Goal: Transaction & Acquisition: Purchase product/service

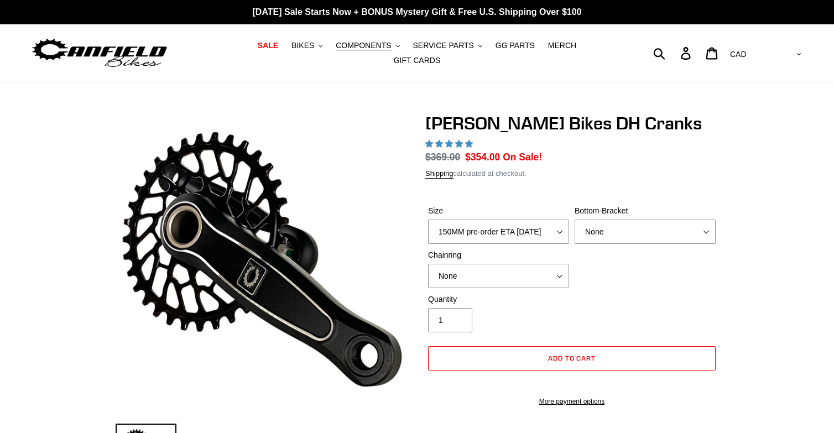
select select "highest-rating"
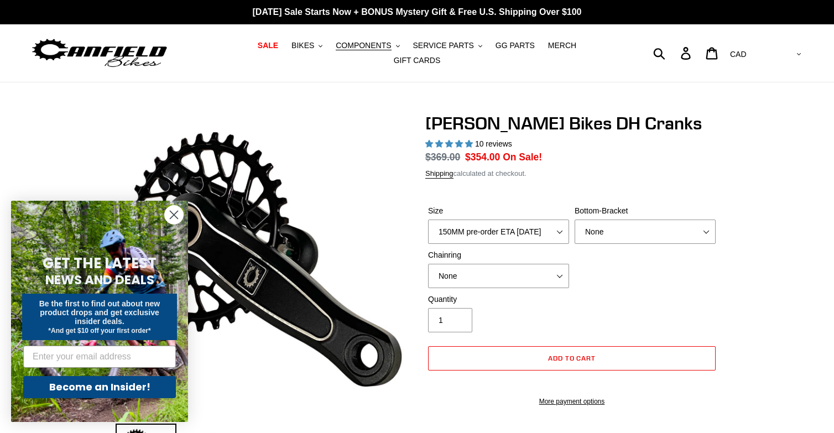
click at [175, 212] on circle "Close dialog" at bounding box center [174, 215] width 18 height 18
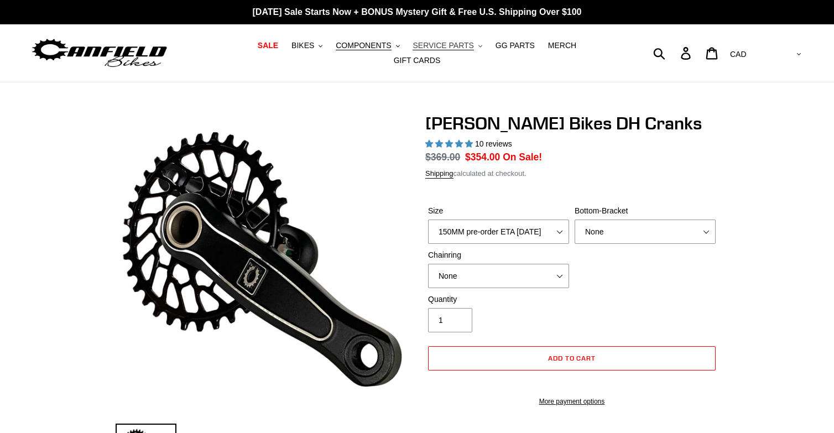
click at [414, 50] on span "SERVICE PARTS" at bounding box center [443, 45] width 61 height 9
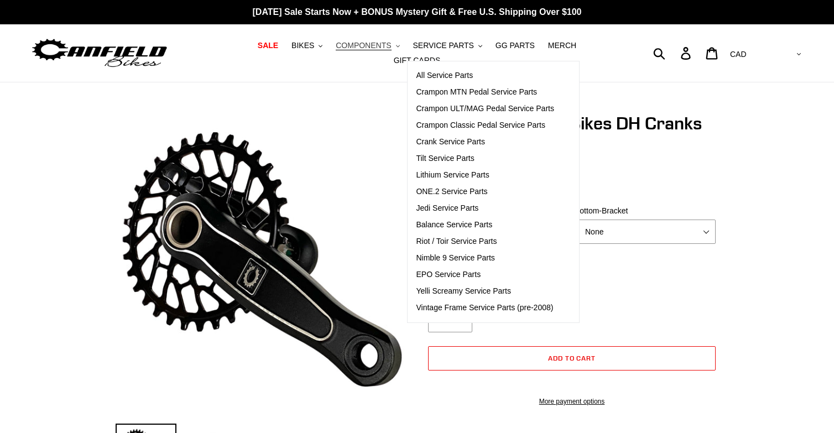
click at [342, 49] on span "COMPONENTS" at bounding box center [363, 45] width 55 height 9
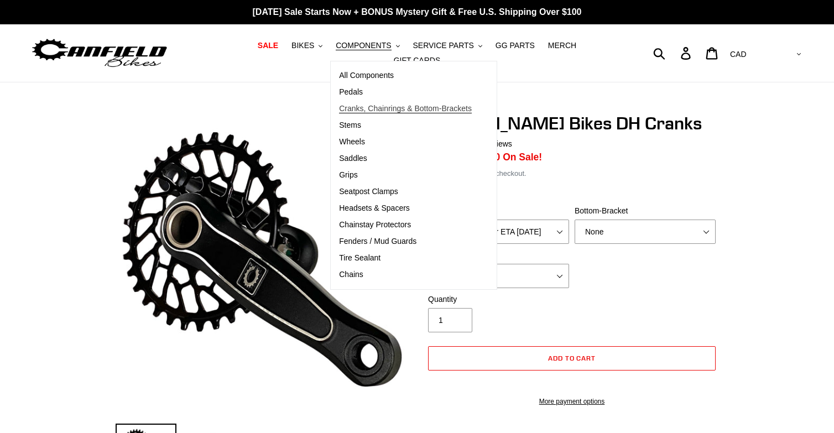
click at [339, 113] on span "Cranks, Chainrings & Bottom-Brackets" at bounding box center [405, 108] width 133 height 9
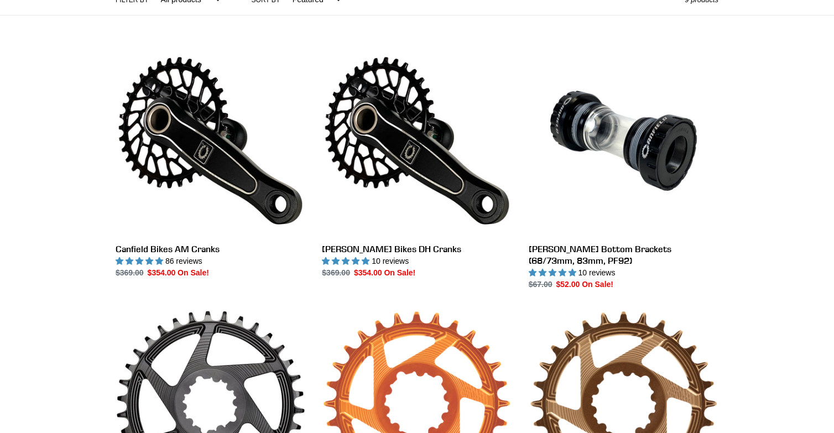
scroll to position [283, 0]
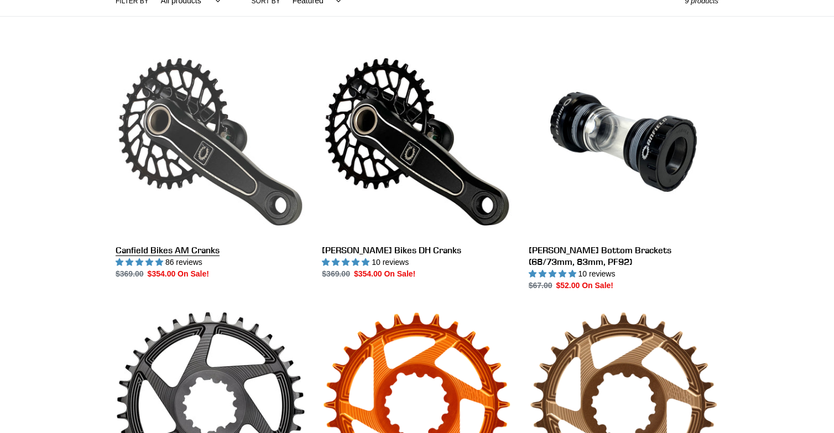
click at [196, 132] on link "Canfield Bikes AM Cranks" at bounding box center [211, 163] width 190 height 233
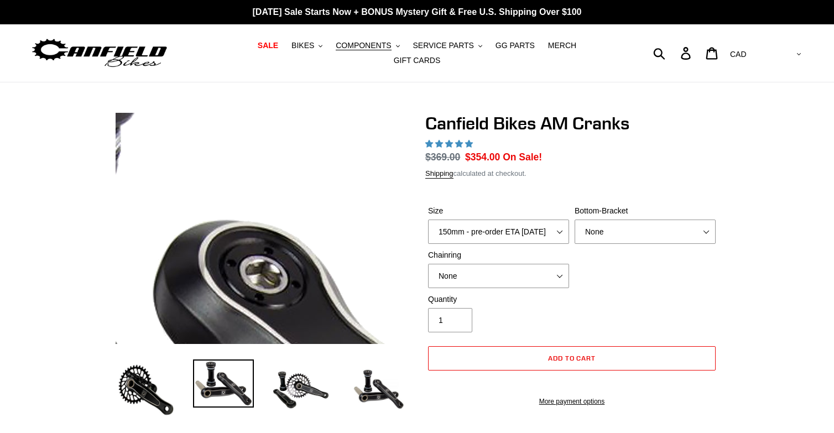
select select "highest-rating"
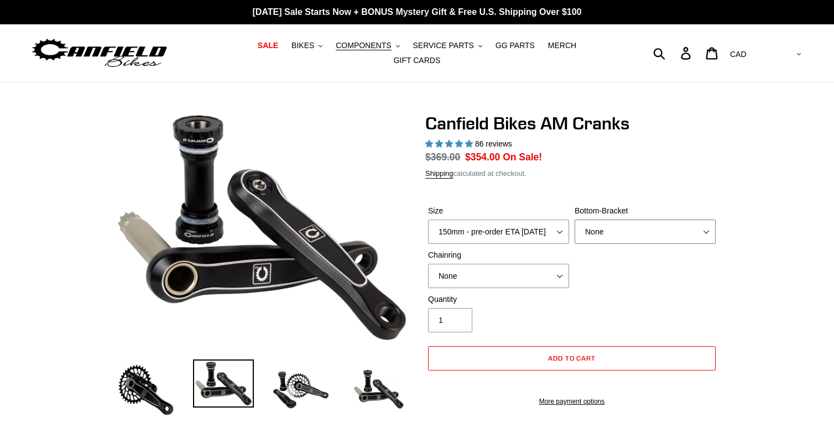
select select "BSA Threaded 68/73mm"
select select "155mm - pre-order ETA 9/30/25"
